Goal: Ask a question

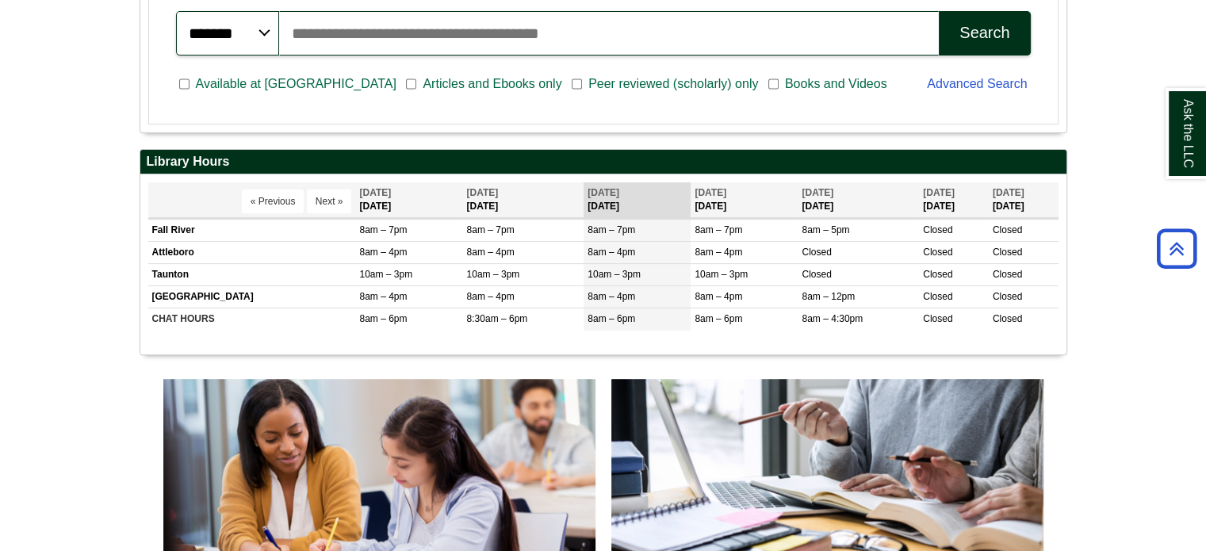
scroll to position [634, 0]
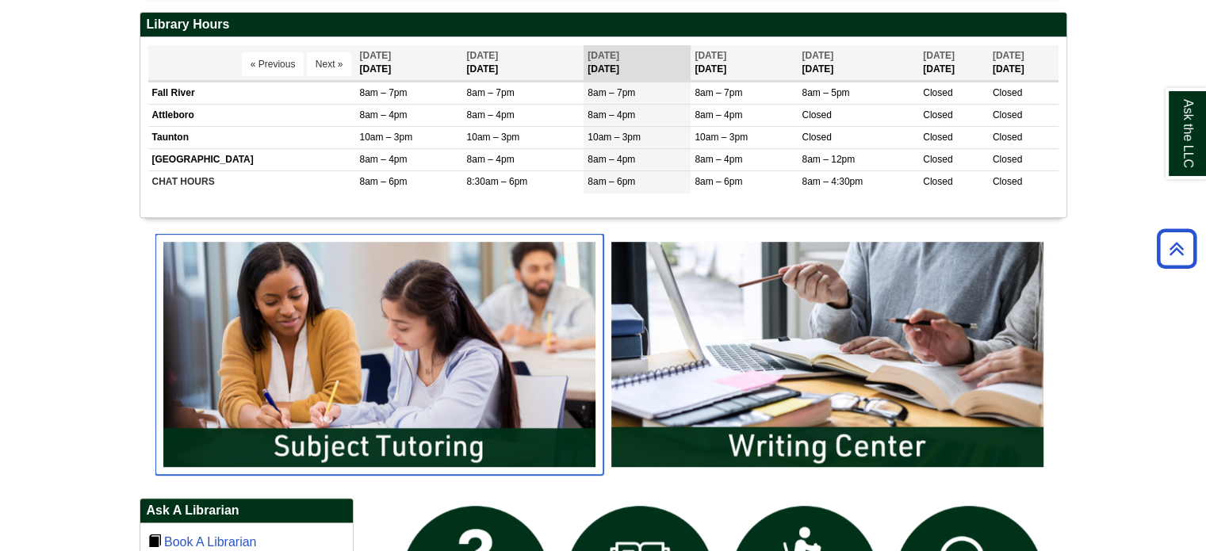
click at [420, 450] on img "slideshow" at bounding box center [379, 354] width 448 height 241
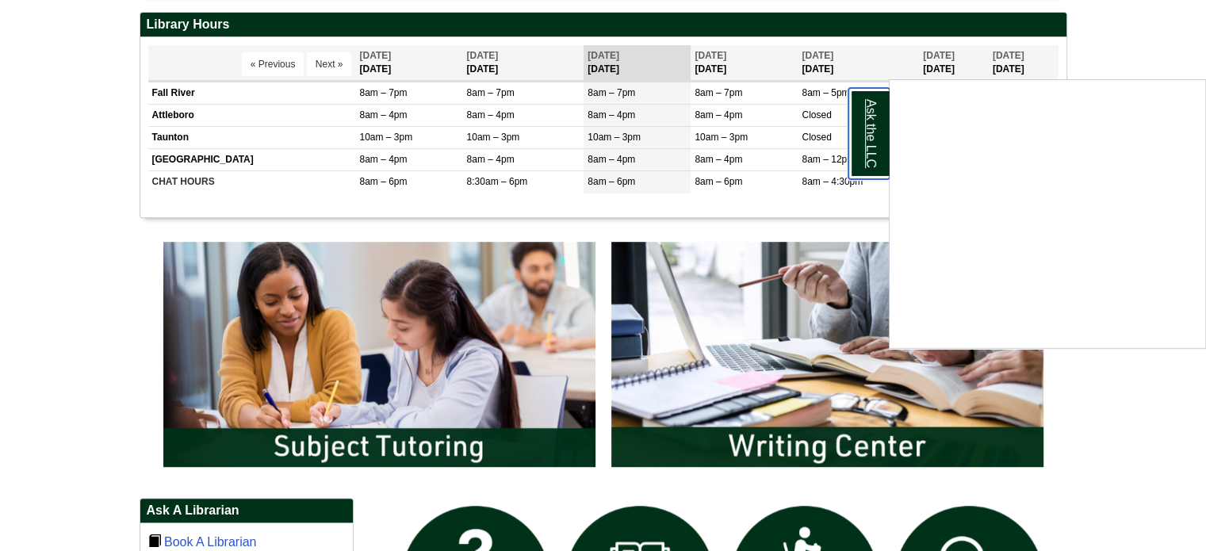
click at [872, 132] on link "Ask the LLC" at bounding box center [869, 133] width 41 height 91
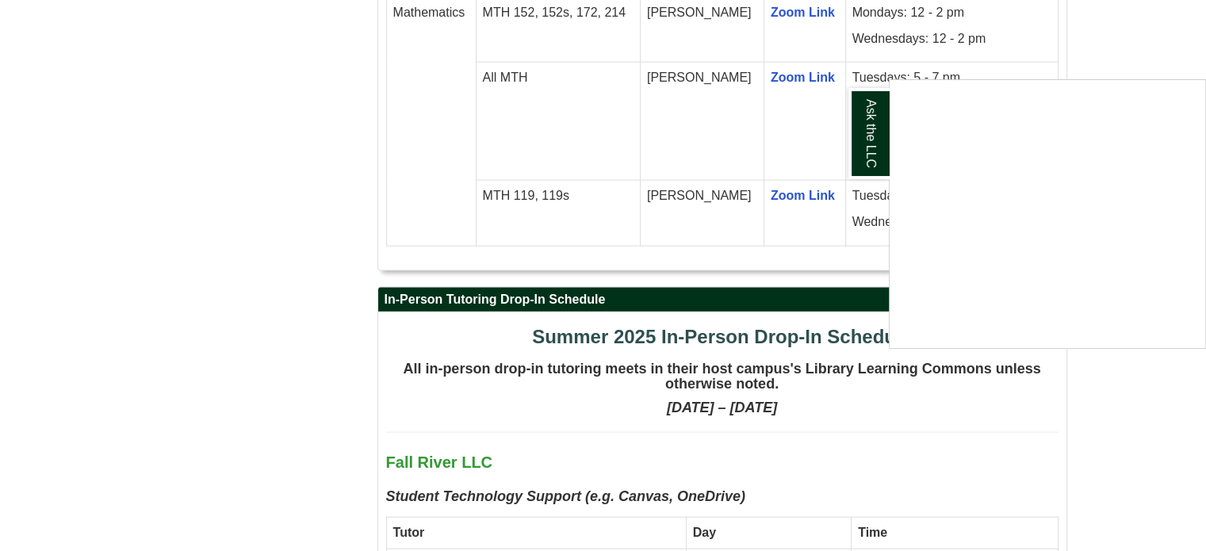
scroll to position [3331, 0]
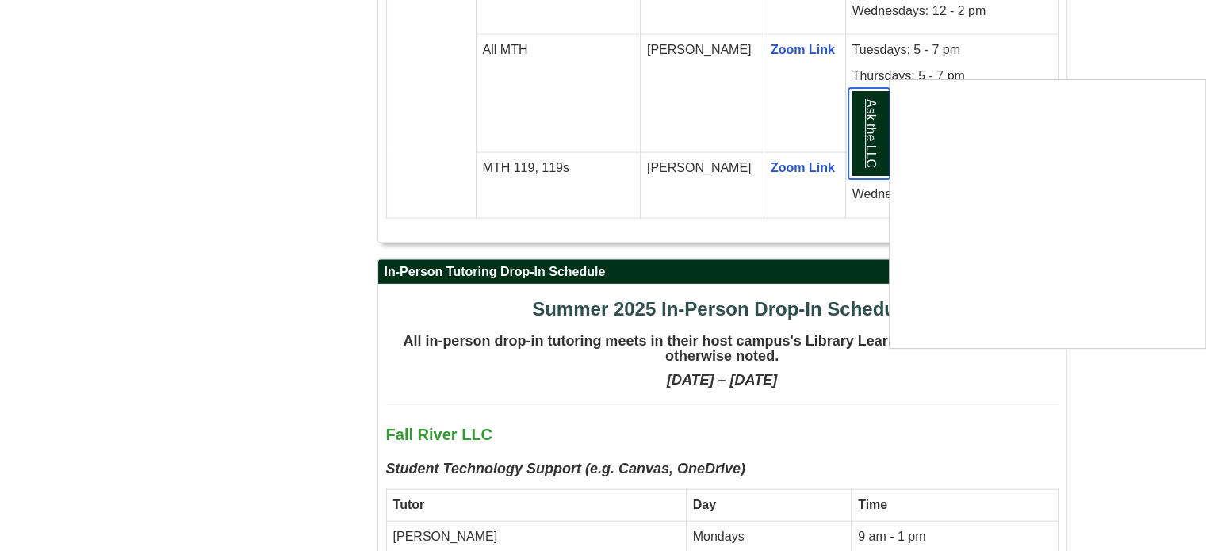
click at [869, 130] on link "Ask the LLC" at bounding box center [869, 133] width 41 height 91
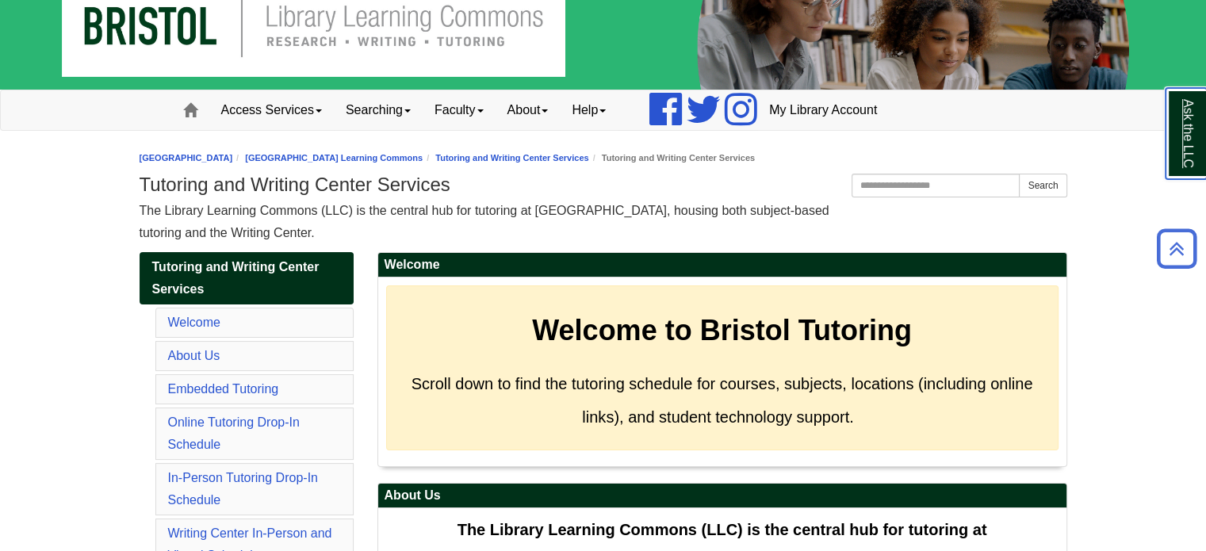
scroll to position [0, 0]
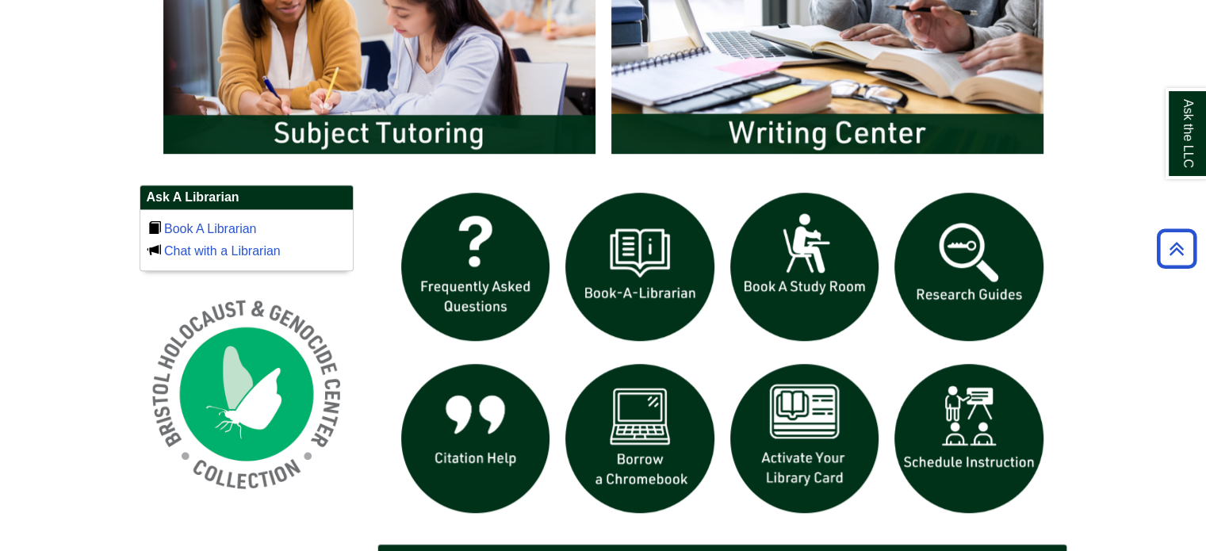
scroll to position [952, 0]
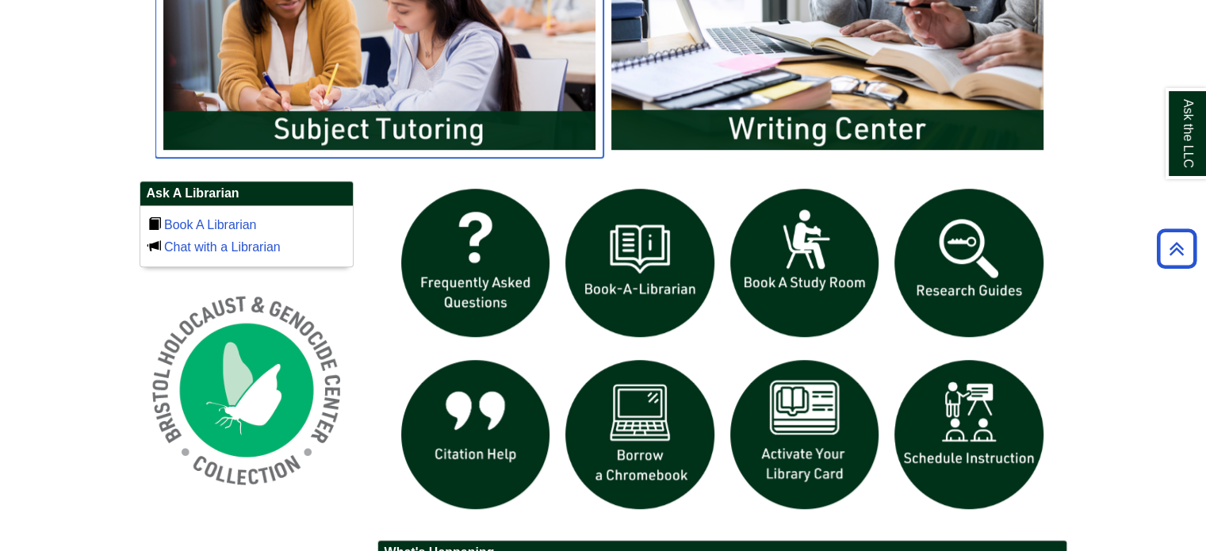
click at [373, 96] on img "slideshow" at bounding box center [379, 37] width 448 height 241
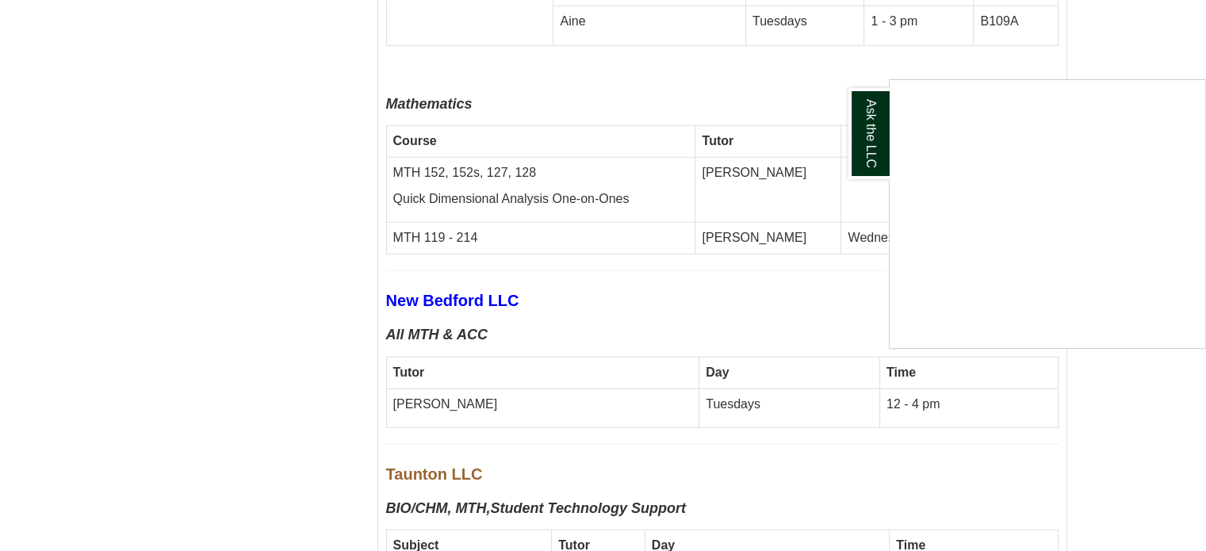
scroll to position [4282, 0]
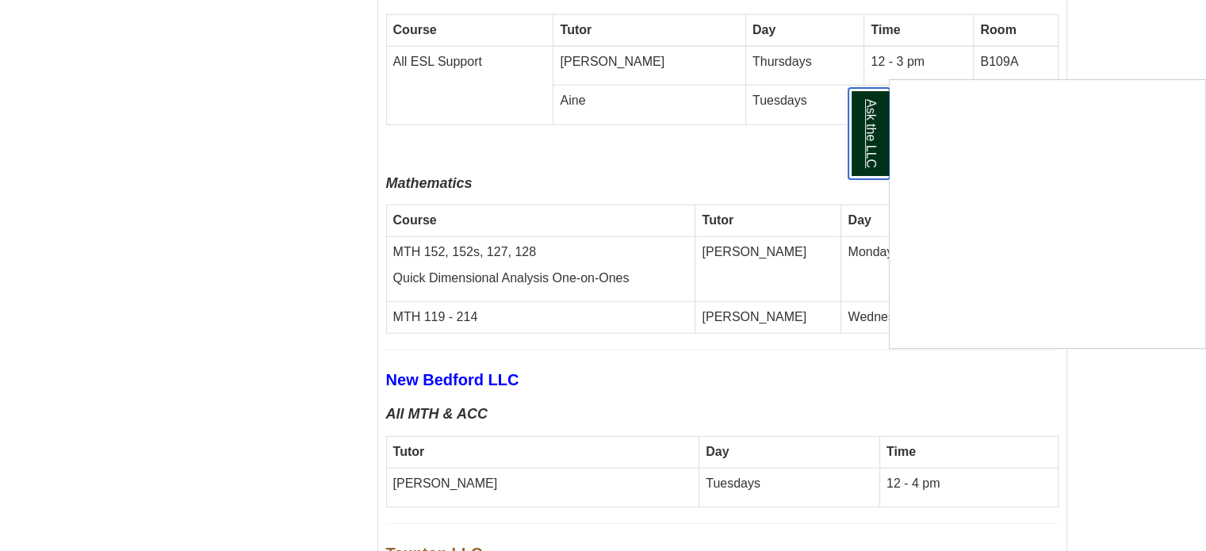
click at [882, 126] on link "Ask the LLC" at bounding box center [869, 133] width 41 height 91
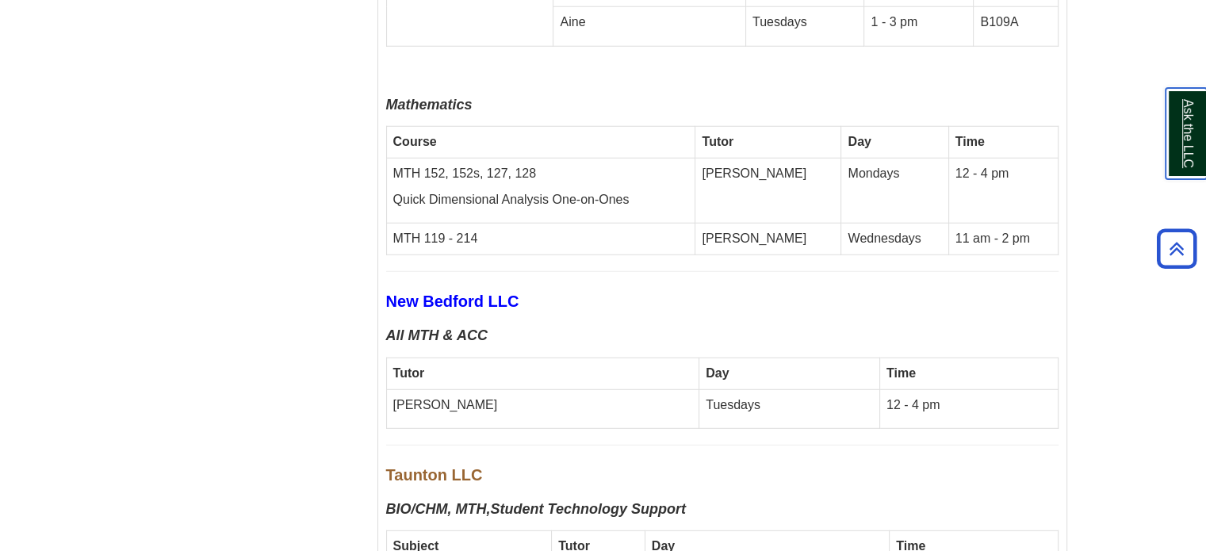
scroll to position [4362, 0]
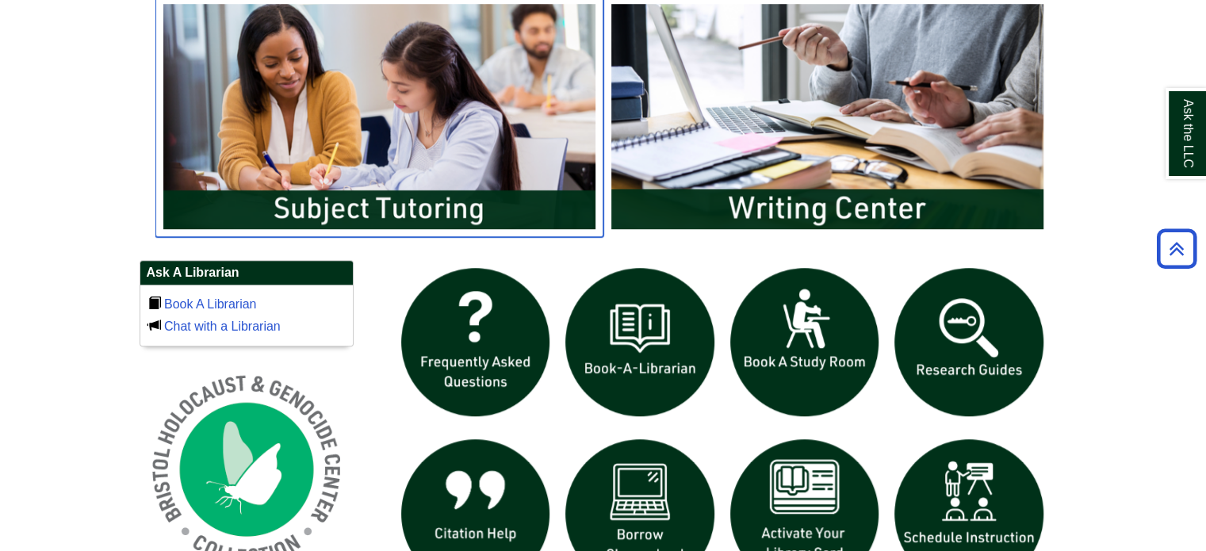
drag, startPoint x: 347, startPoint y: 89, endPoint x: 347, endPoint y: 98, distance: 8.7
click at [347, 98] on img "slideshow" at bounding box center [379, 116] width 448 height 241
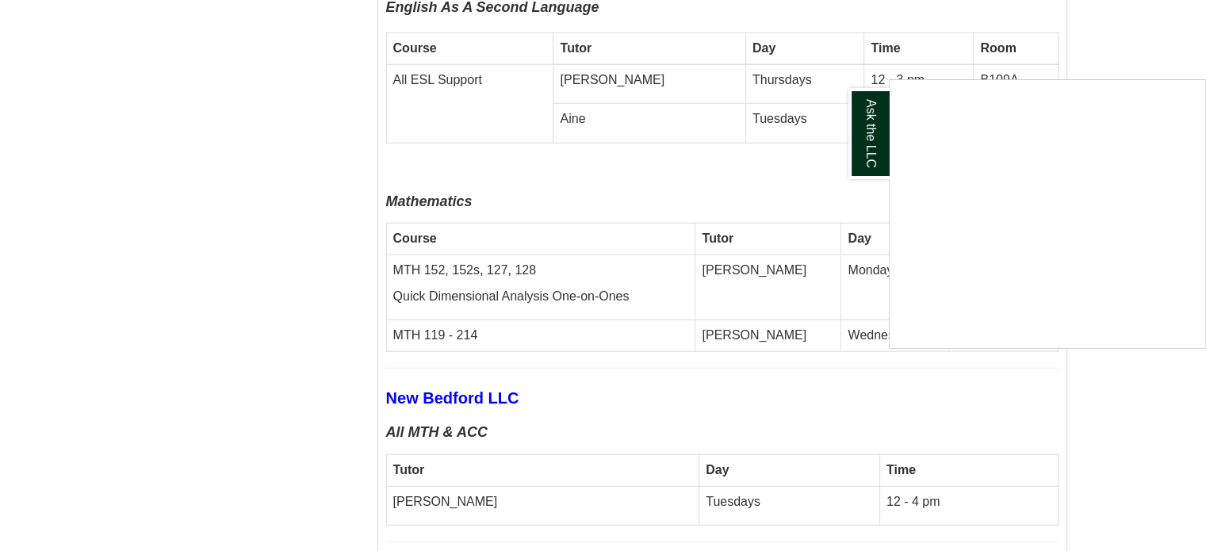
scroll to position [4362, 0]
